Goal: Task Accomplishment & Management: Use online tool/utility

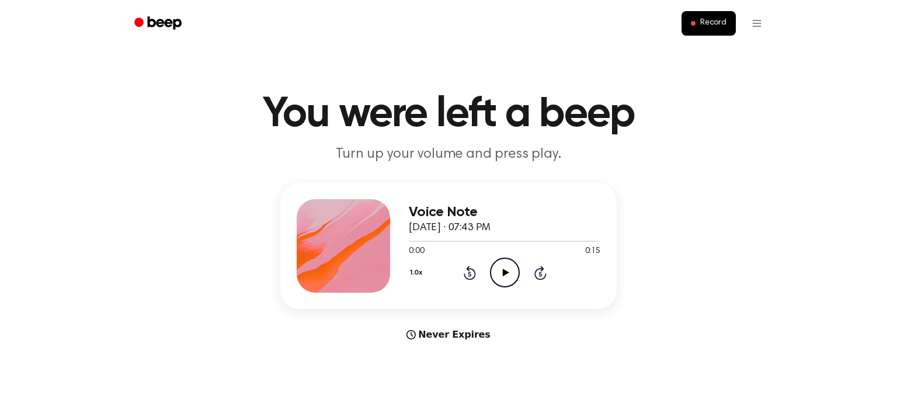
click at [506, 280] on icon "Play Audio" at bounding box center [505, 272] width 30 height 30
click at [504, 280] on icon "Play Audio" at bounding box center [505, 272] width 30 height 30
click at [708, 29] on button "Record" at bounding box center [708, 23] width 54 height 25
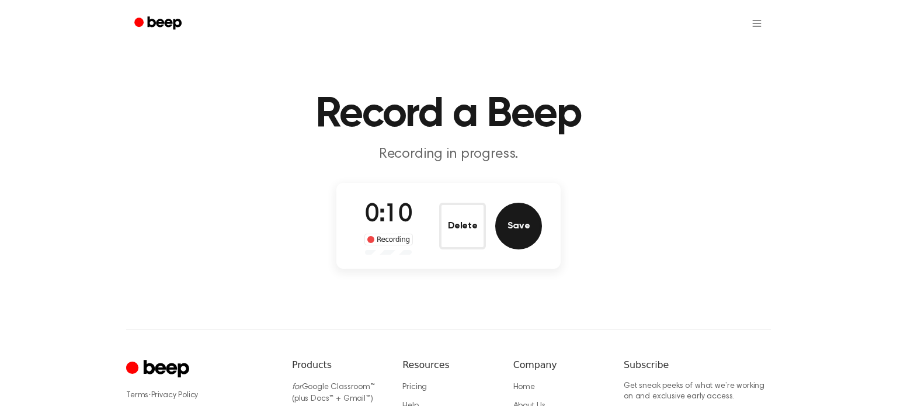
click at [530, 226] on button "Save" at bounding box center [518, 226] width 47 height 47
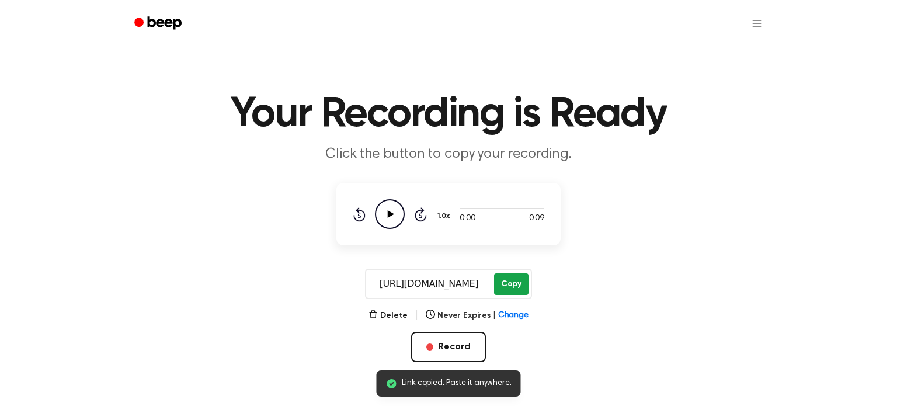
click at [514, 284] on button "Copy" at bounding box center [511, 284] width 34 height 22
